Goal: Transaction & Acquisition: Download file/media

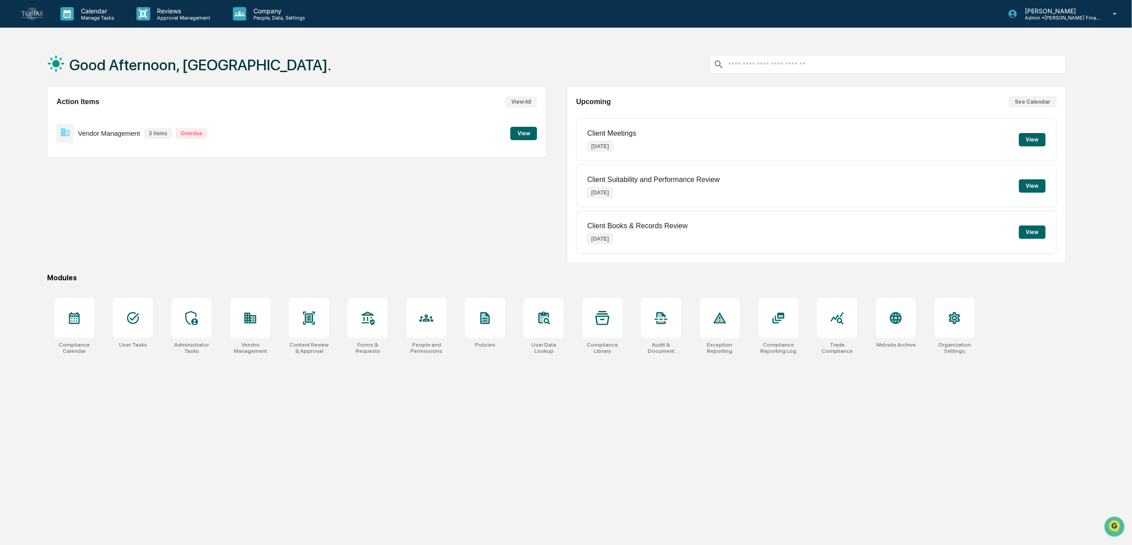
click at [360, 504] on div "Good Afternoon, Thalia. Action Items View All Vendor Management 3 items Overdue…" at bounding box center [557, 314] width 1046 height 545
click at [878, 70] on div at bounding box center [888, 64] width 357 height 19
click at [841, 65] on input "text" at bounding box center [895, 64] width 334 height 8
type input "**"
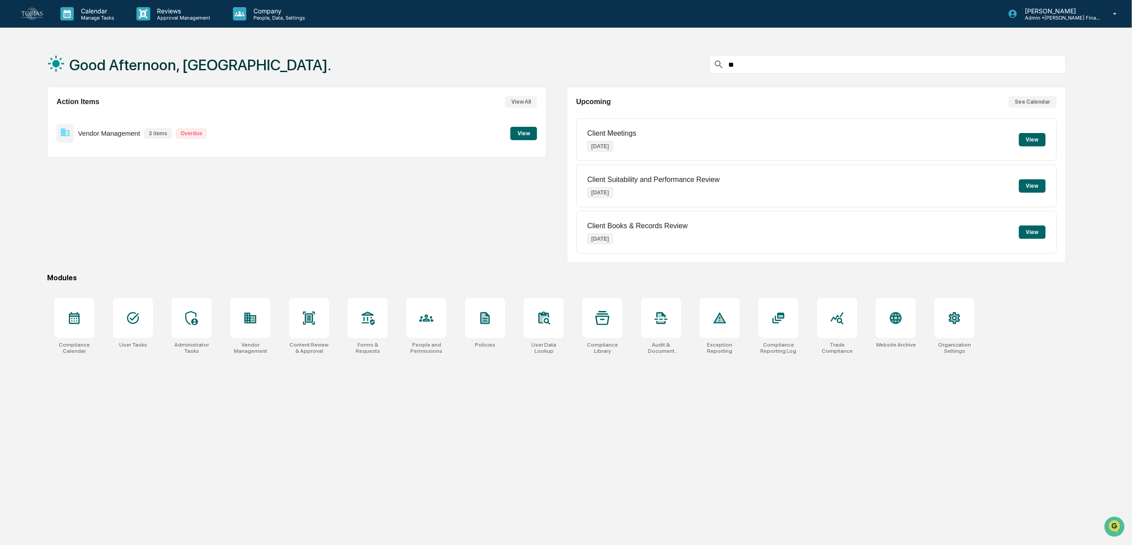
click at [282, 422] on div "Good Afternoon, Thalia. ** Action Items View All Vendor Management 3 items Over…" at bounding box center [557, 314] width 1046 height 545
click at [244, 331] on div at bounding box center [250, 318] width 40 height 40
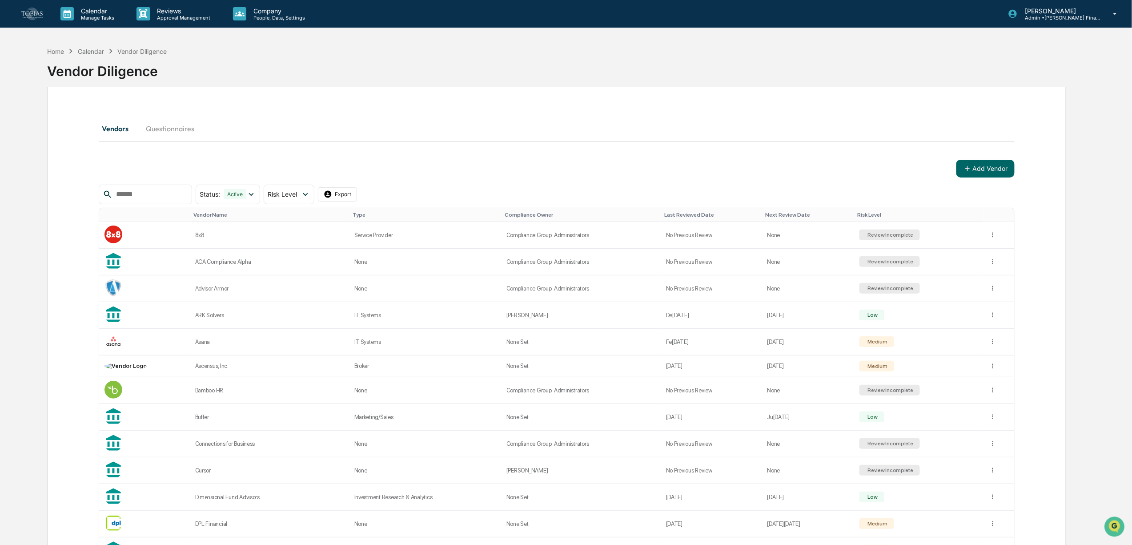
click at [161, 189] on input "text" at bounding box center [151, 195] width 76 height 12
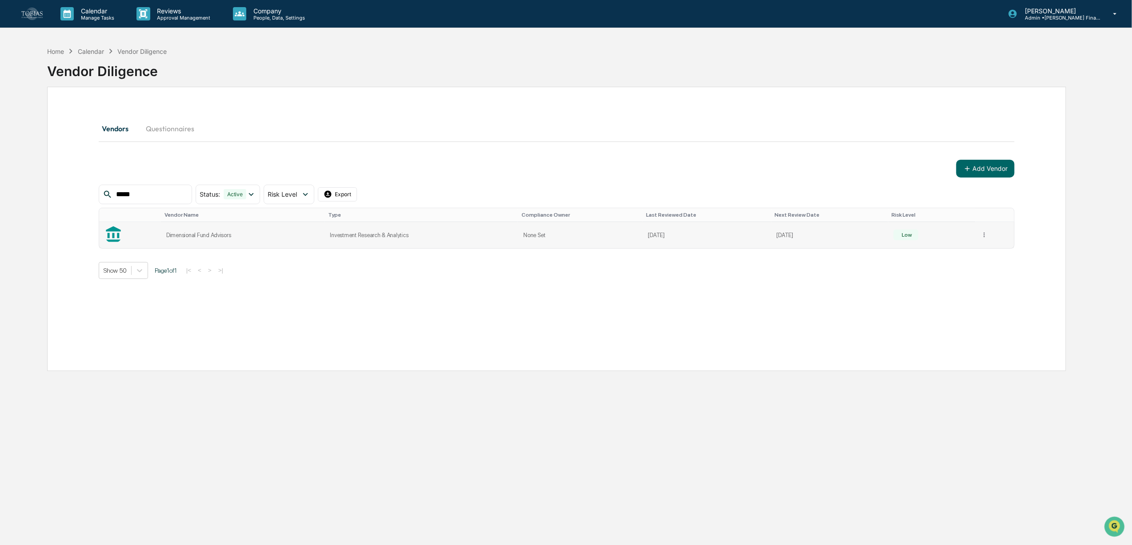
type input "*****"
click at [216, 246] on td "Dimensional Fund Advisors" at bounding box center [243, 235] width 164 height 26
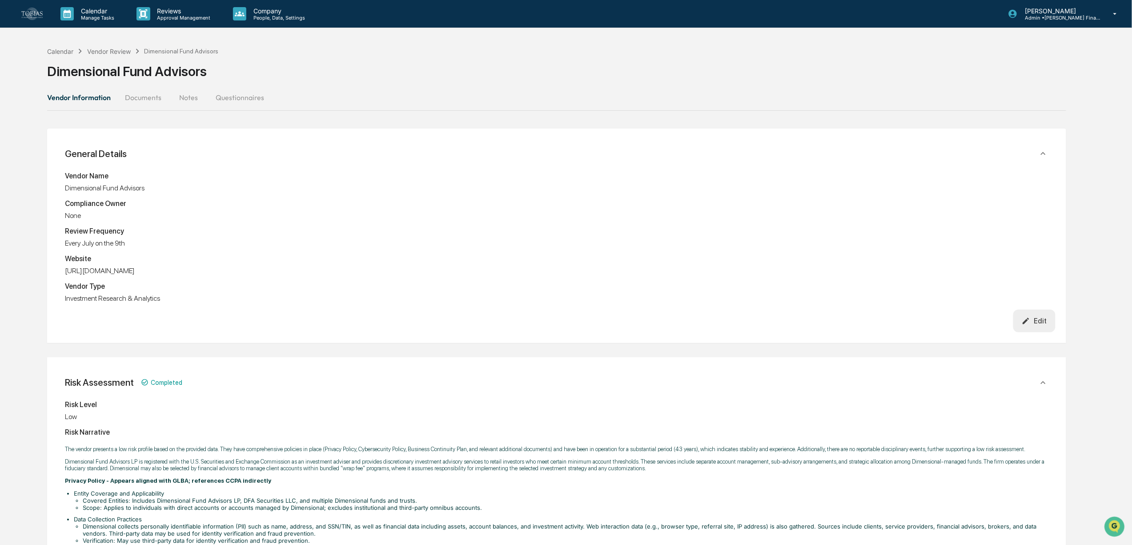
click at [131, 91] on button "Documents" at bounding box center [143, 97] width 51 height 21
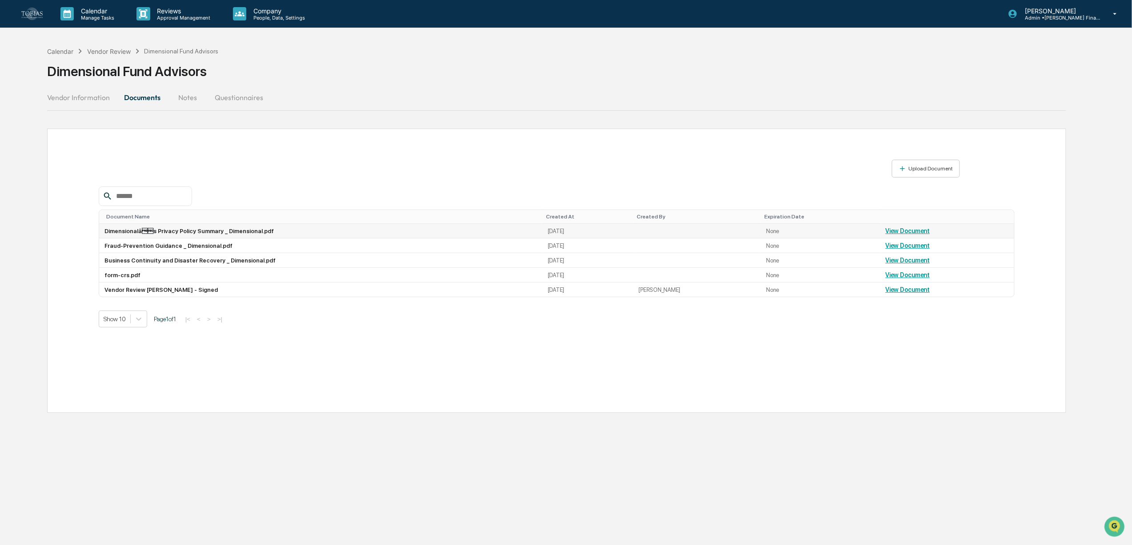
click at [902, 232] on link "View Document" at bounding box center [908, 230] width 44 height 7
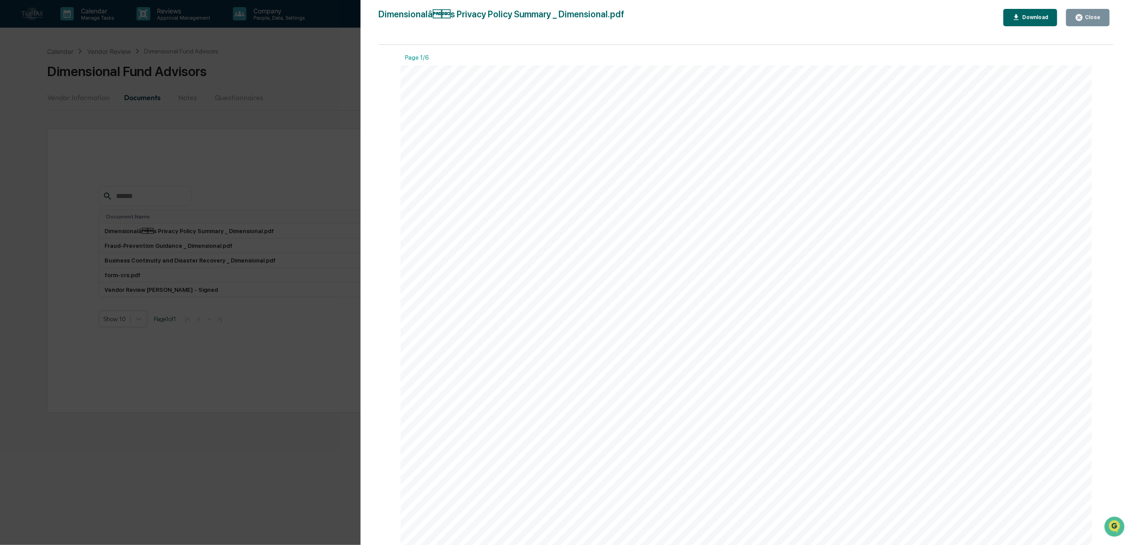
click at [1030, 14] on div "Download" at bounding box center [1035, 17] width 28 height 6
click at [1105, 20] on button "Close" at bounding box center [1089, 17] width 44 height 17
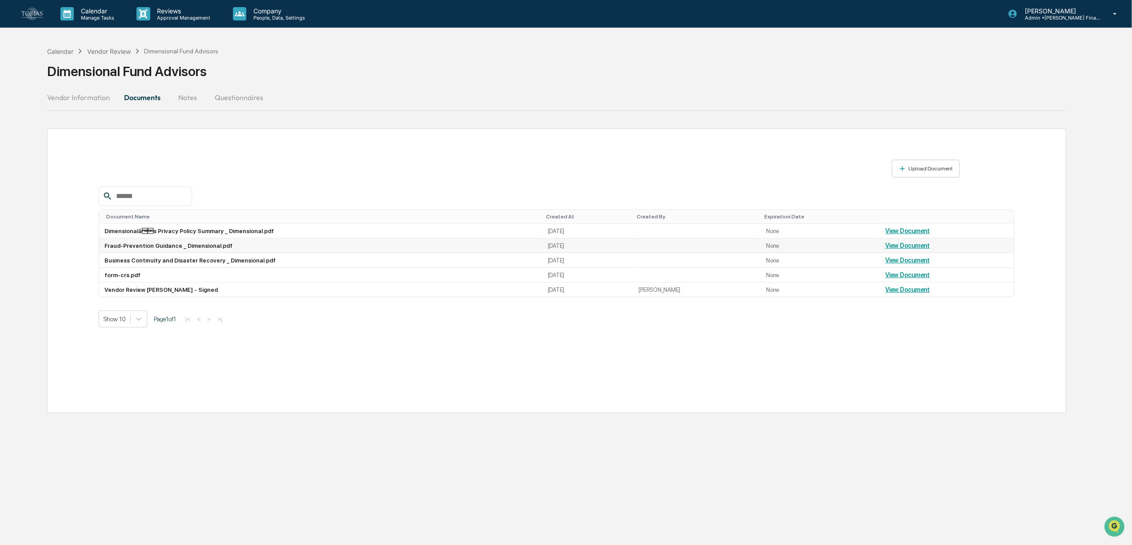
click at [909, 249] on link "View Document" at bounding box center [908, 245] width 44 height 7
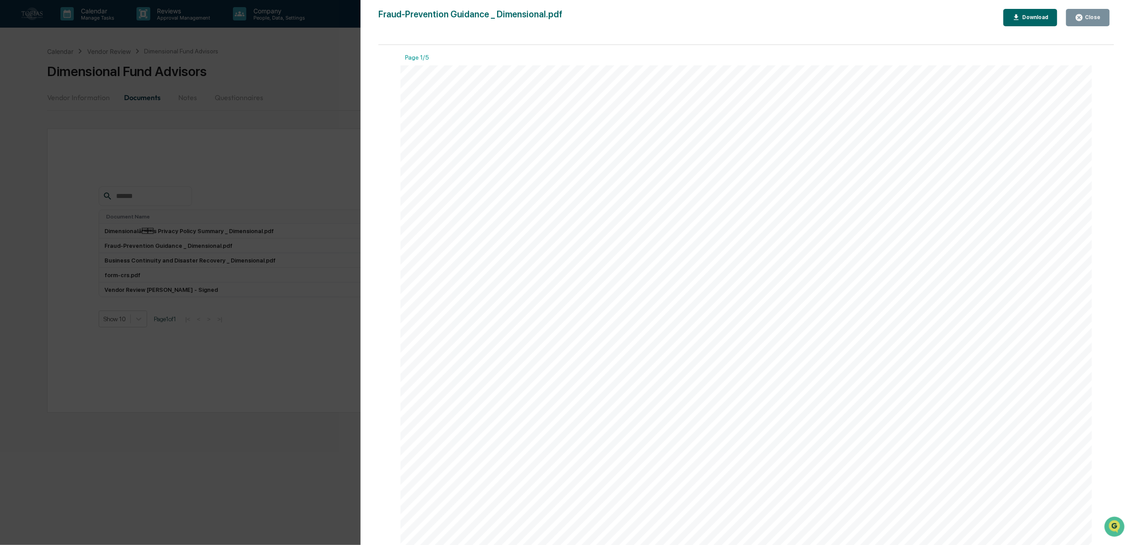
click at [1021, 19] on icon "button" at bounding box center [1017, 17] width 8 height 8
click at [1091, 16] on div "Close" at bounding box center [1092, 17] width 17 height 6
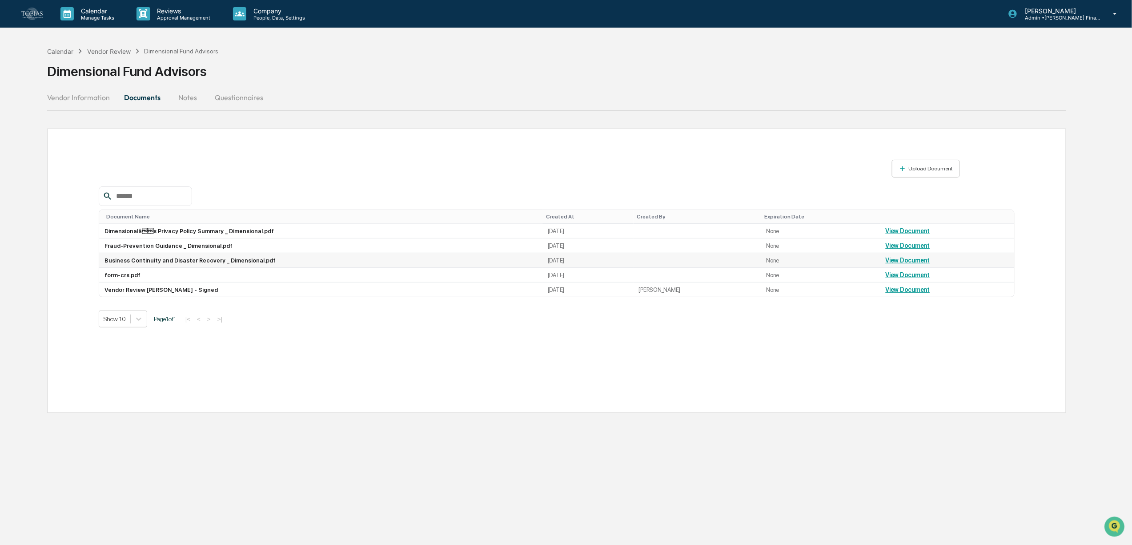
click at [891, 264] on link "View Document" at bounding box center [908, 260] width 44 height 7
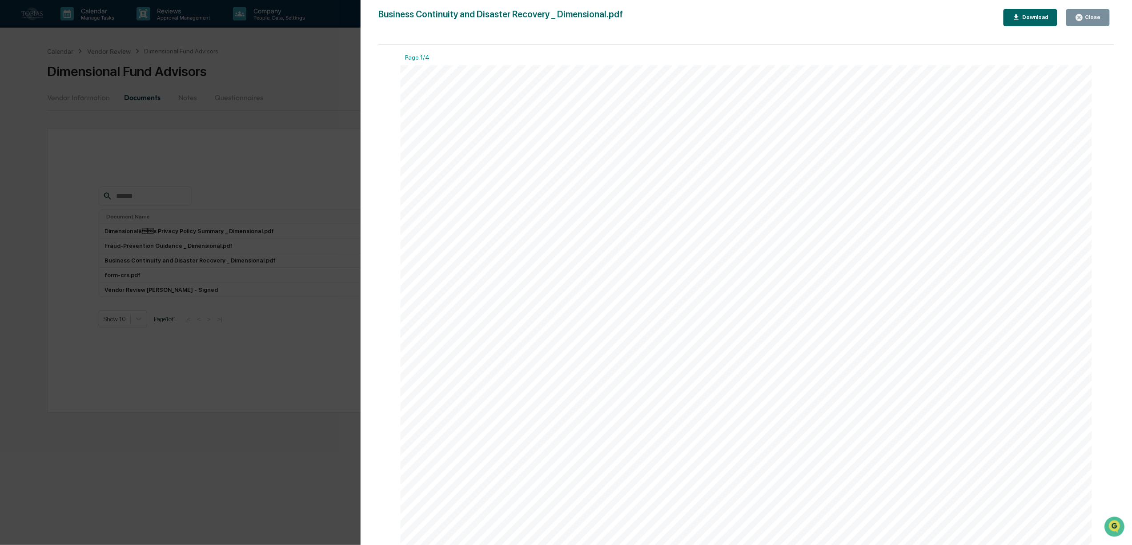
click at [1022, 8] on div "Version History [DATE] 08:25 PM Business Continuity and Disaster Recovery _ Dim…" at bounding box center [747, 281] width 772 height 563
click at [1025, 13] on div "Download" at bounding box center [1031, 17] width 36 height 8
click at [1108, 16] on button "Close" at bounding box center [1089, 17] width 44 height 17
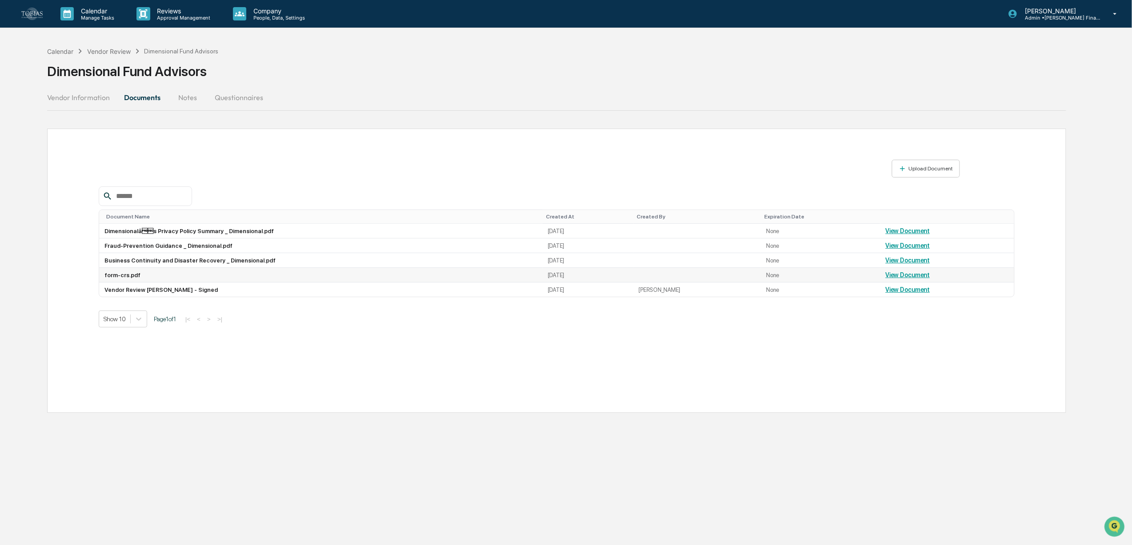
click at [906, 278] on link "View Document" at bounding box center [908, 274] width 44 height 7
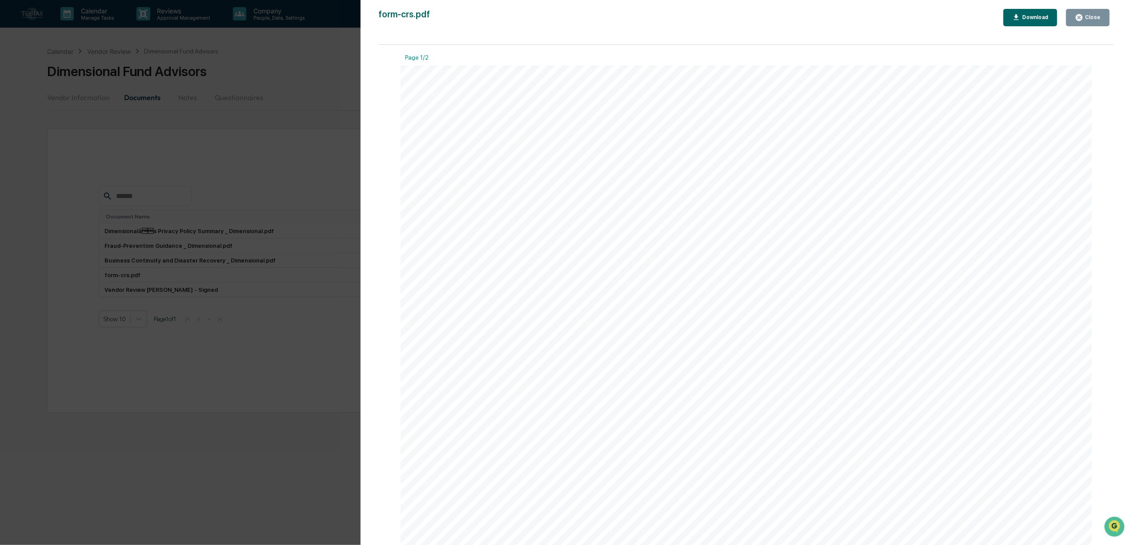
click at [1048, 12] on button "Download" at bounding box center [1031, 17] width 54 height 17
drag, startPoint x: 1099, startPoint y: 18, endPoint x: 930, endPoint y: 48, distance: 171.8
click at [1099, 18] on div "Close" at bounding box center [1092, 17] width 17 height 6
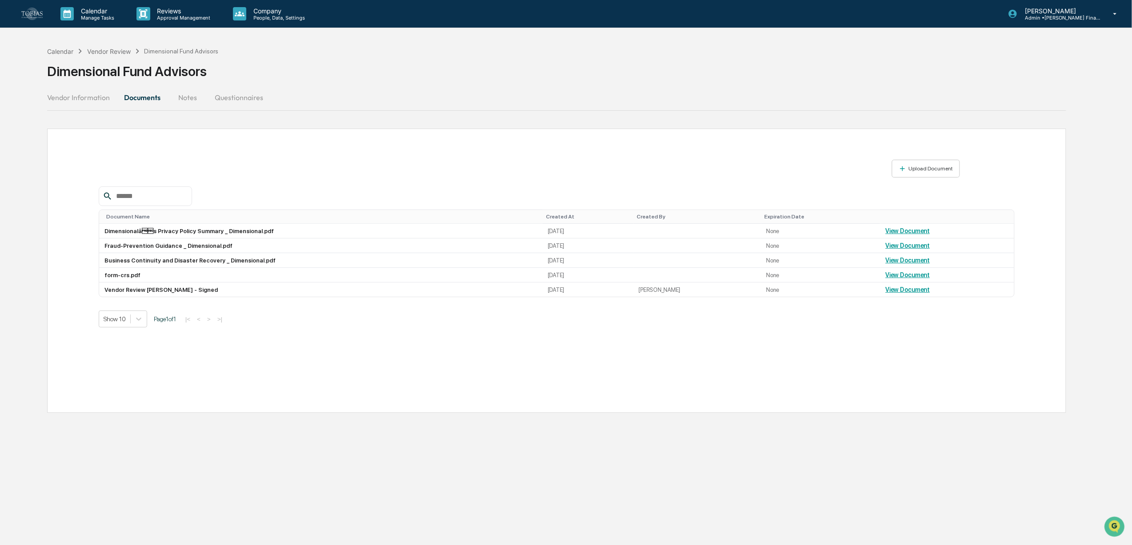
click at [83, 93] on button "Vendor Information" at bounding box center [82, 97] width 70 height 21
